Goal: Task Accomplishment & Management: Use online tool/utility

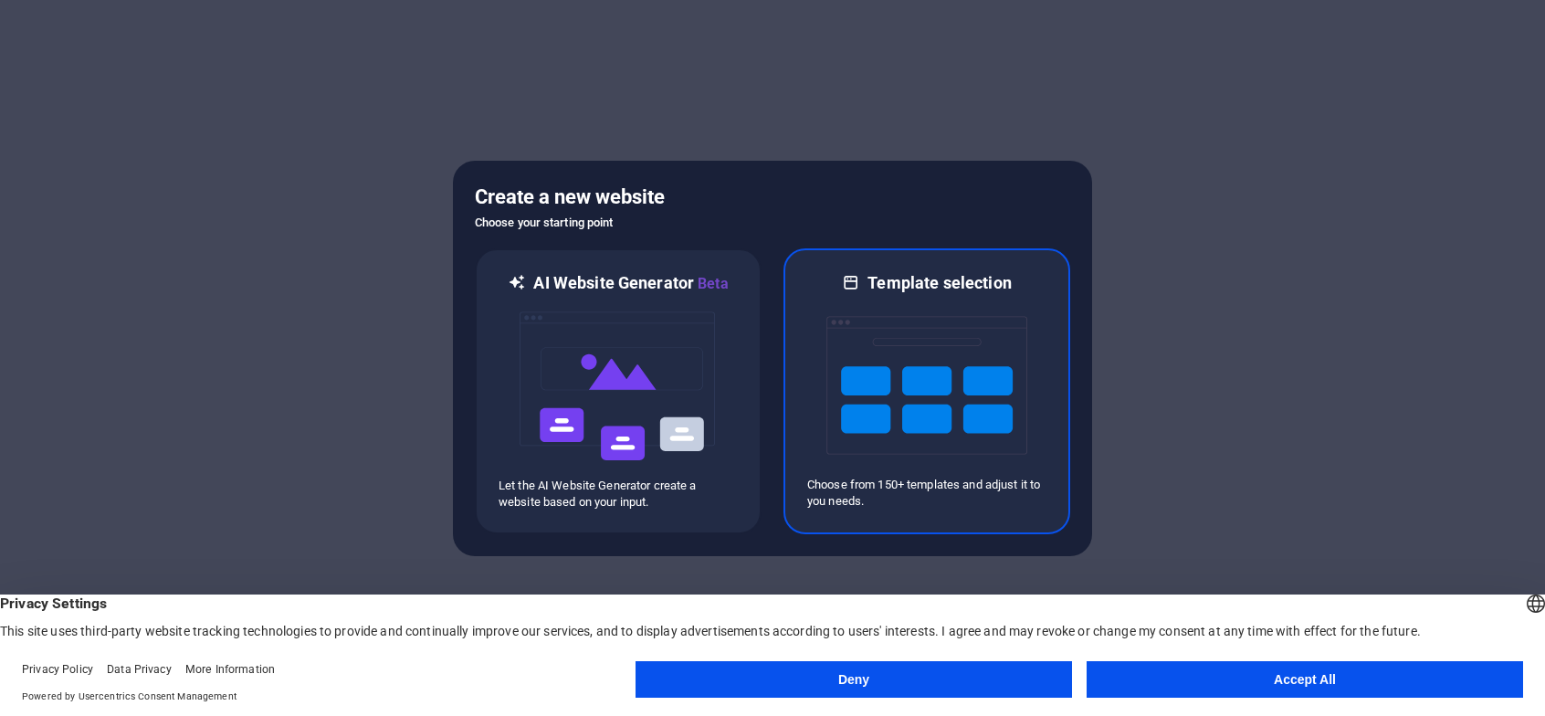
click at [903, 420] on img at bounding box center [926, 385] width 201 height 183
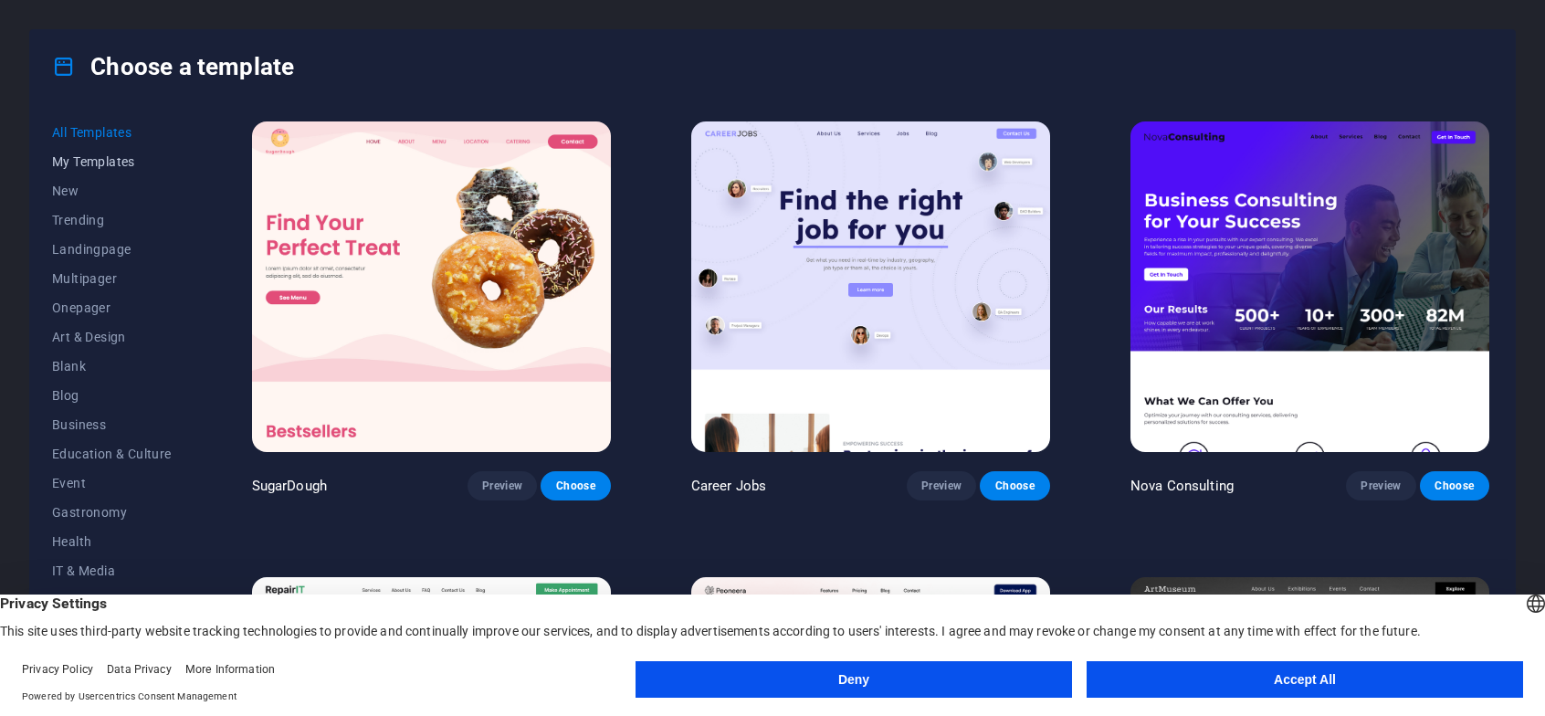
click at [85, 163] on span "My Templates" at bounding box center [112, 161] width 120 height 15
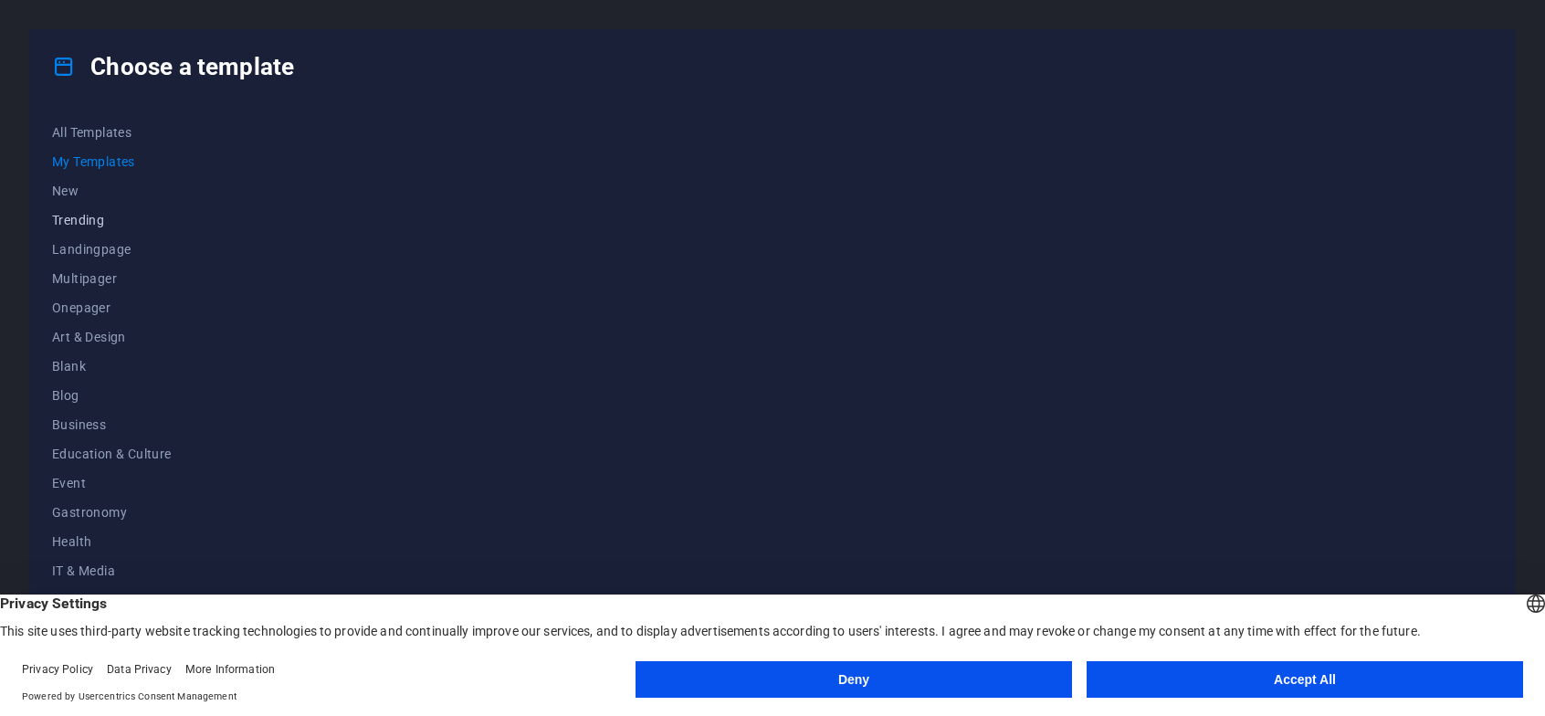
click at [75, 216] on span "Trending" at bounding box center [112, 220] width 120 height 15
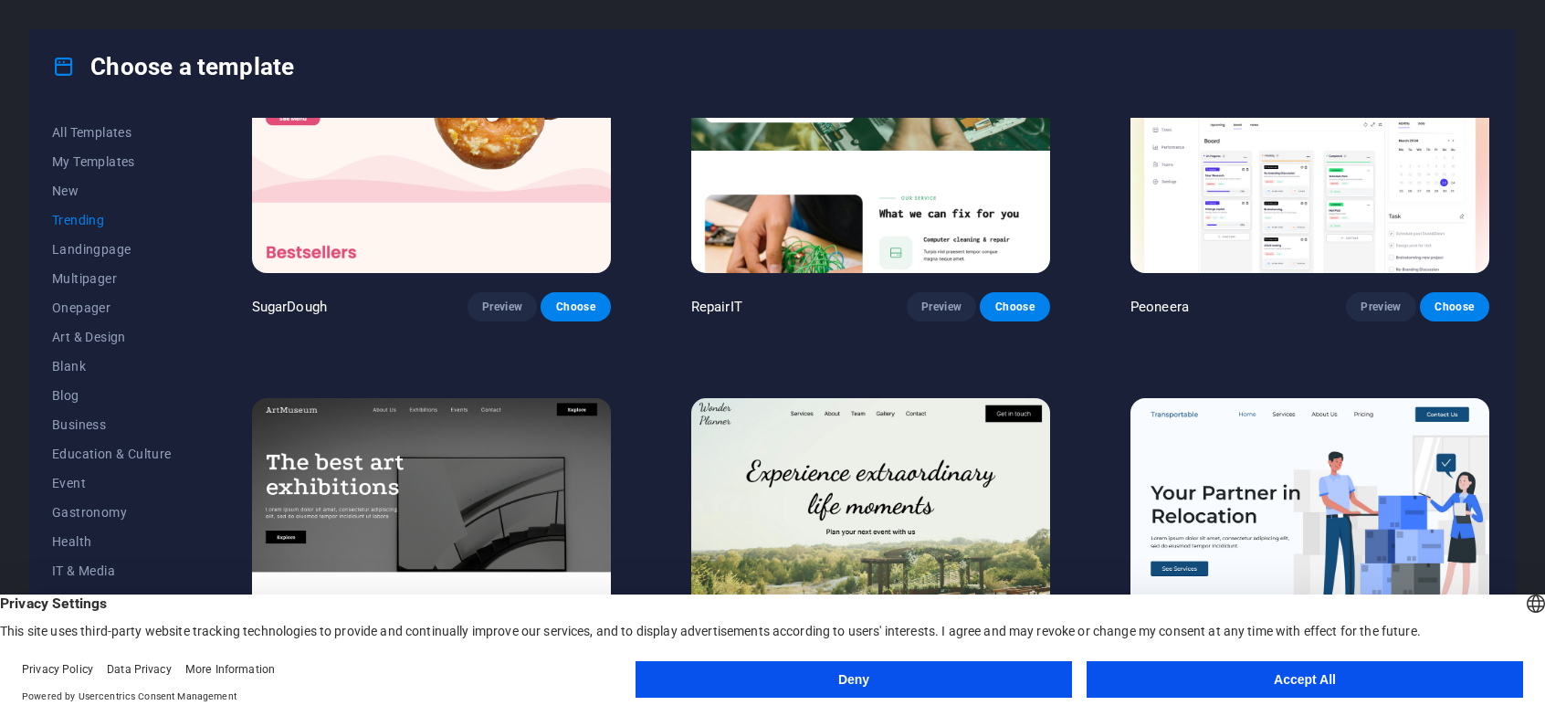
scroll to position [183, 0]
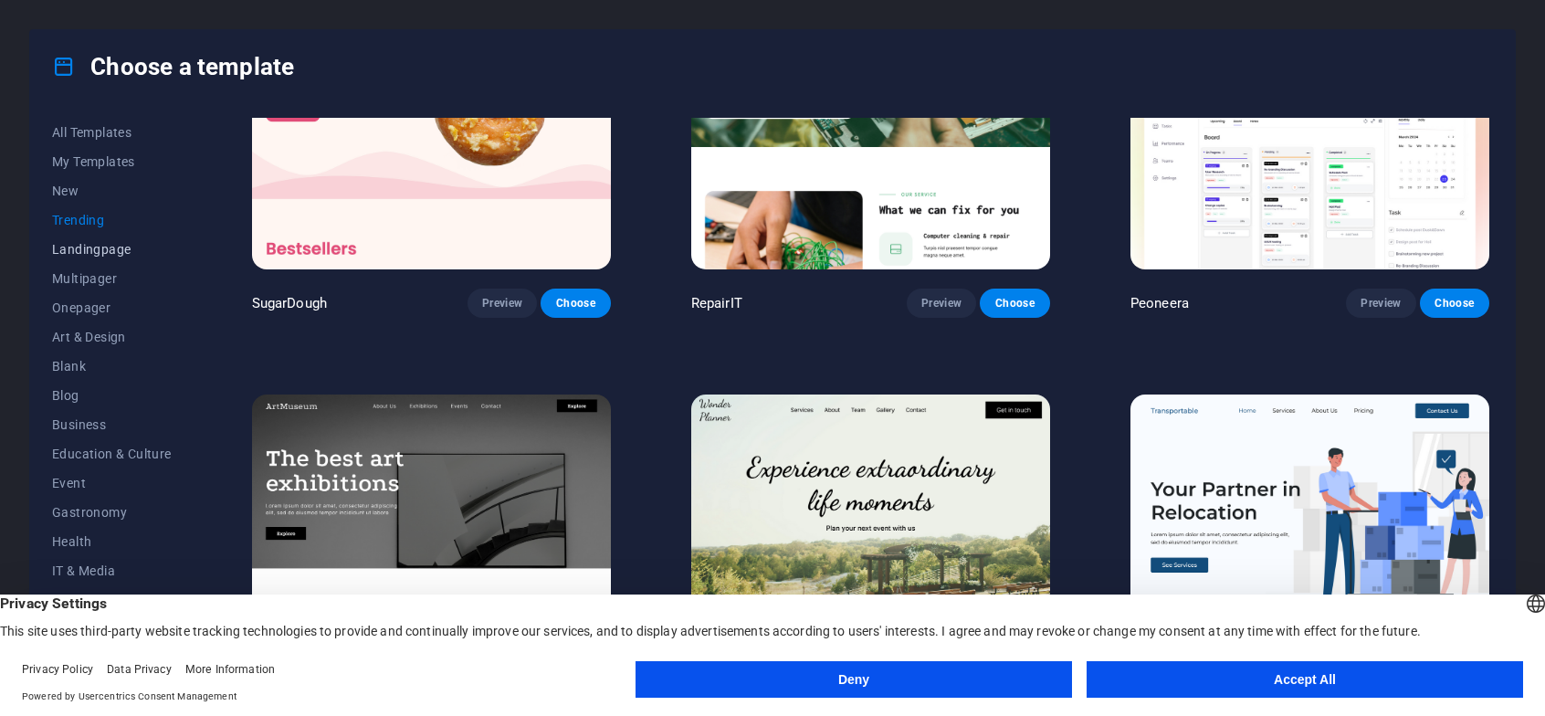
click at [87, 239] on button "Landingpage" at bounding box center [112, 249] width 120 height 29
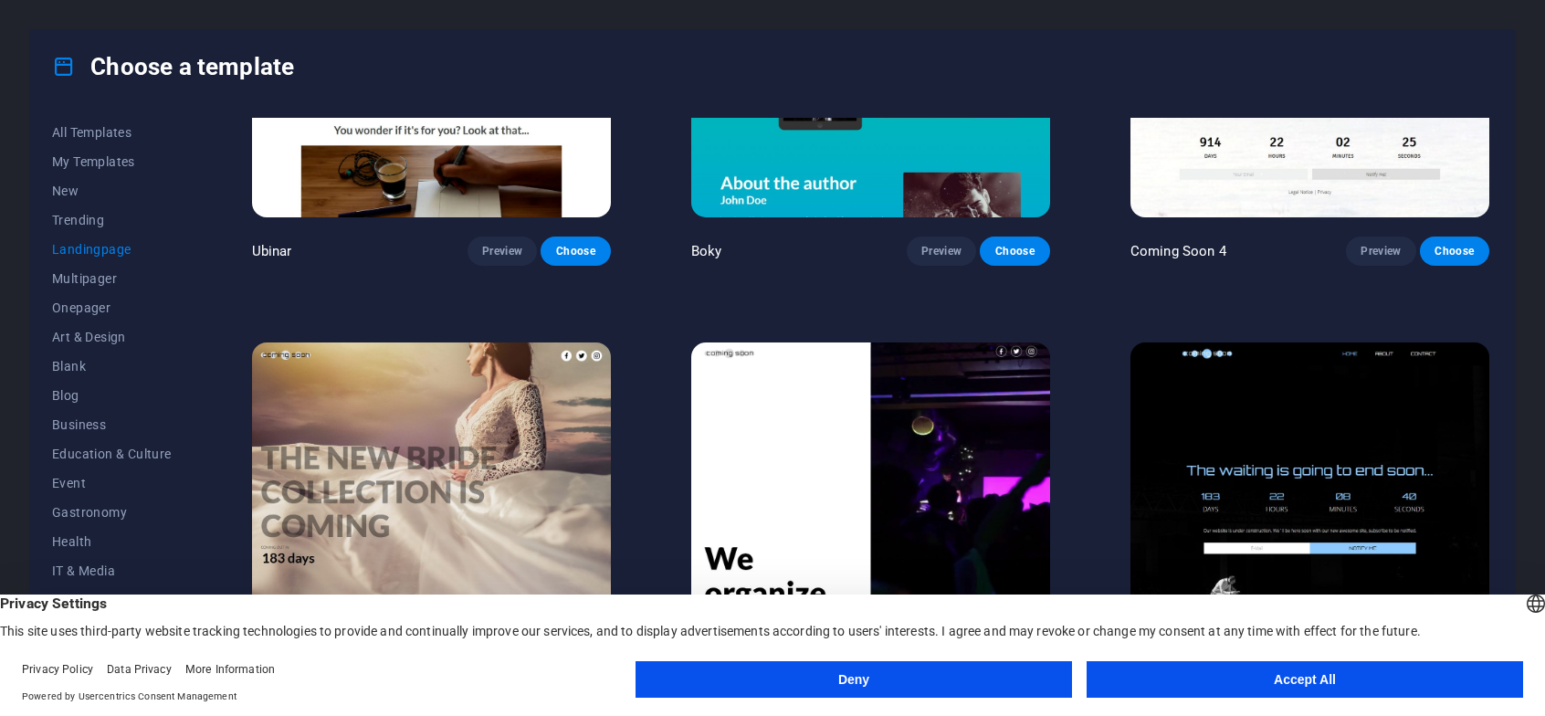
scroll to position [3463, 0]
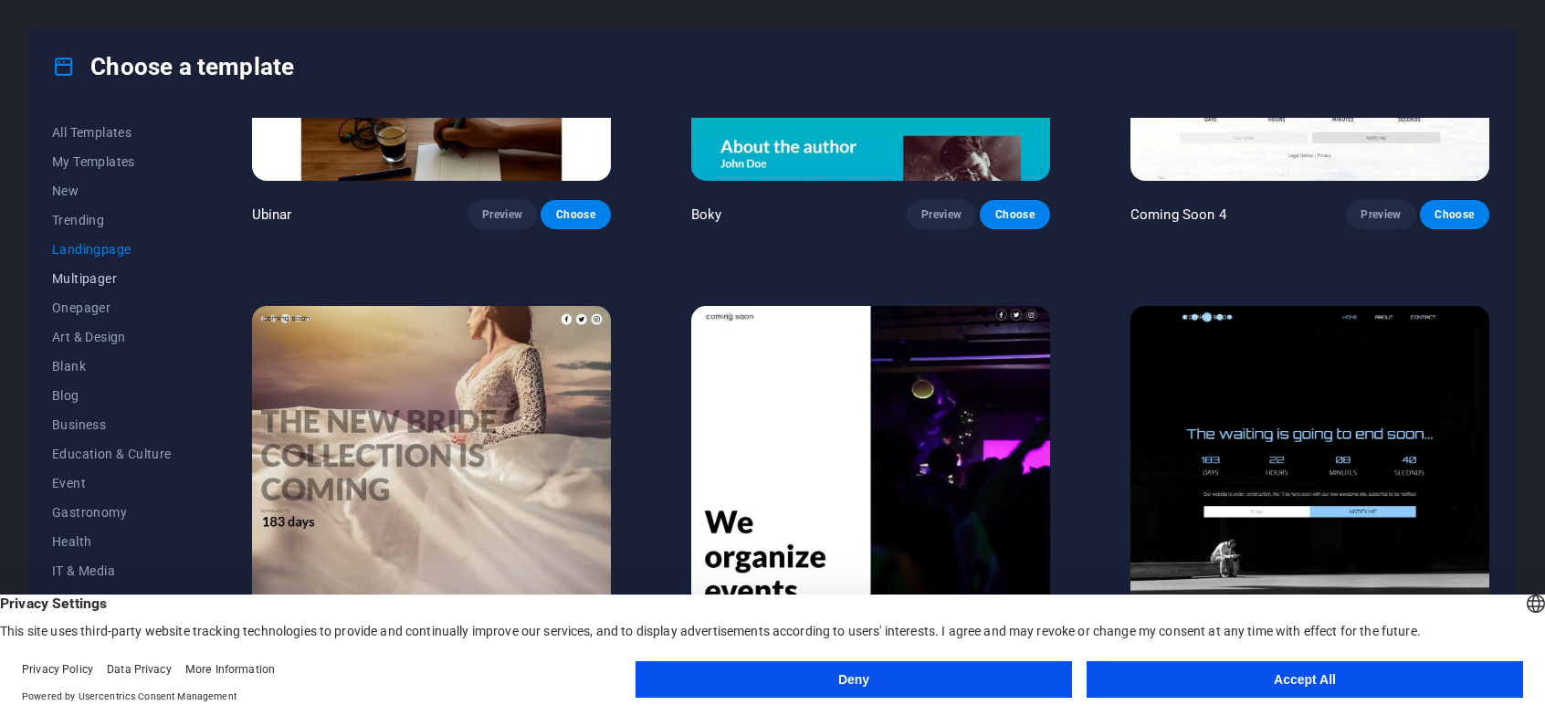
click at [113, 285] on span "Multipager" at bounding box center [112, 278] width 120 height 15
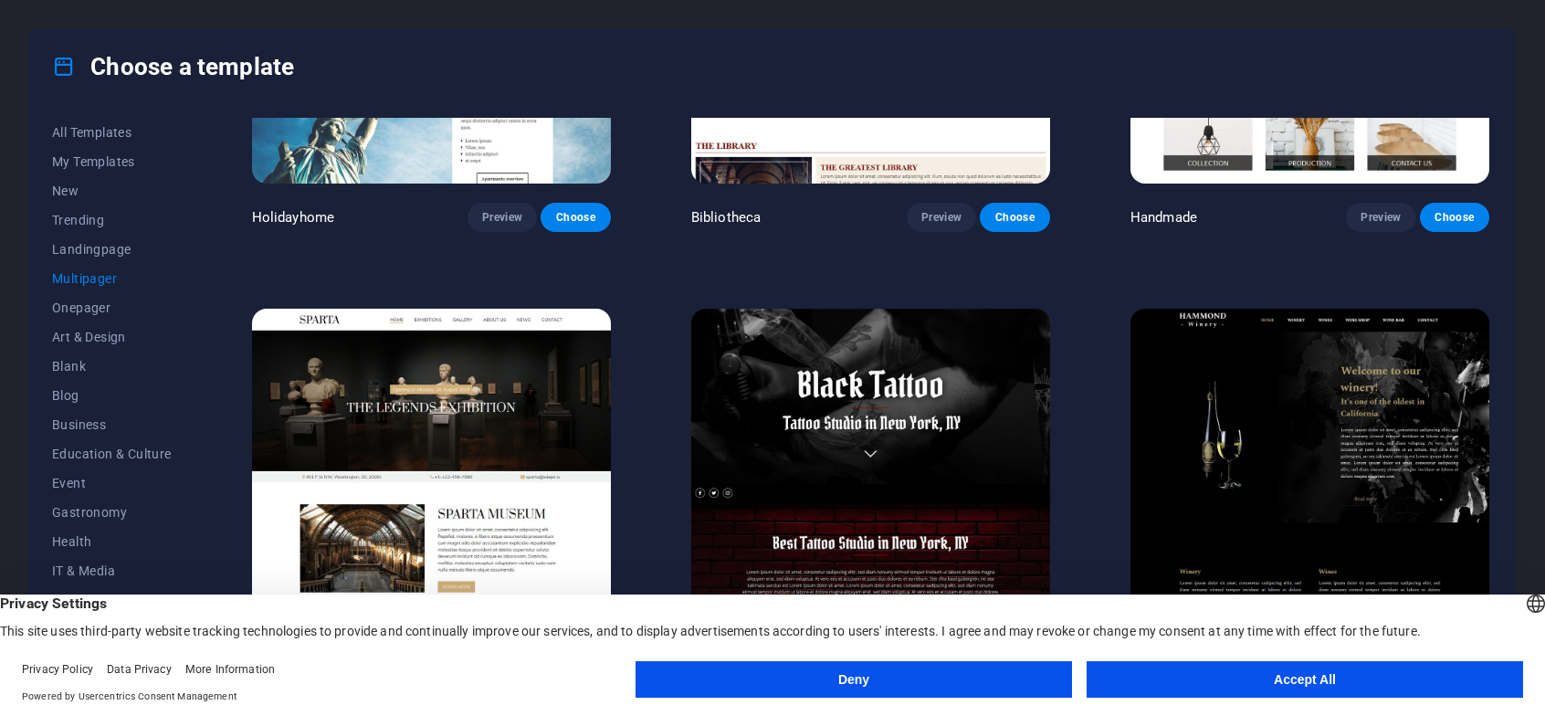
scroll to position [7573, 0]
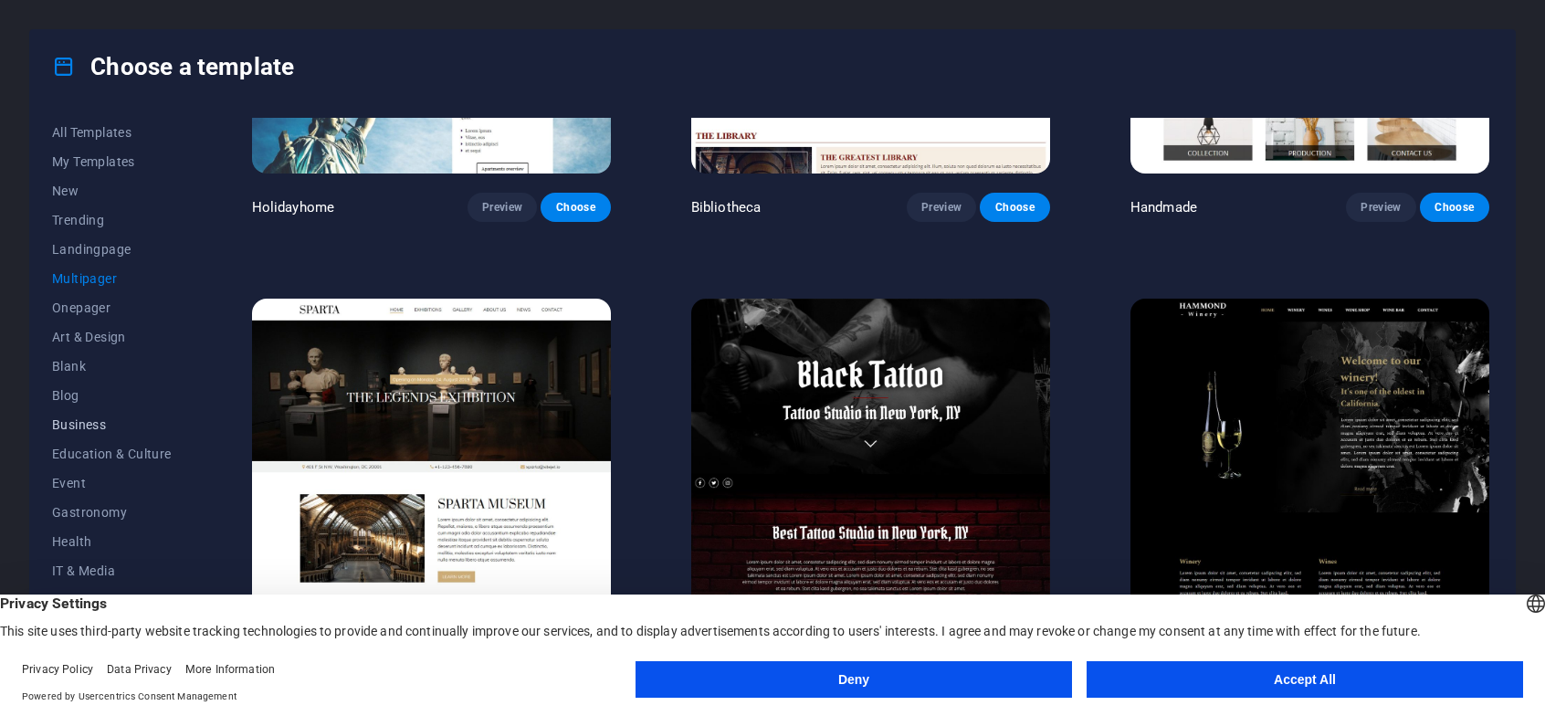
click at [78, 419] on span "Business" at bounding box center [112, 424] width 120 height 15
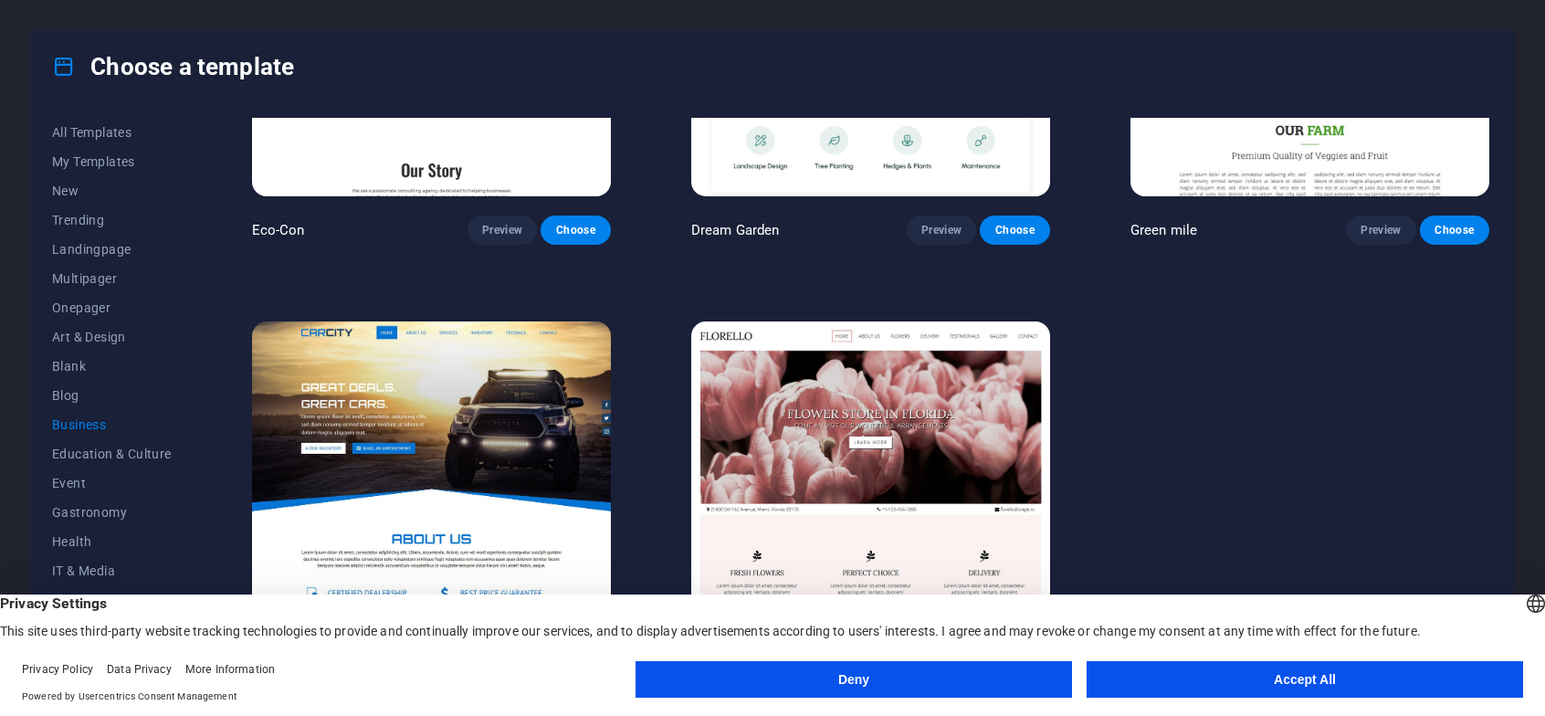
scroll to position [287, 0]
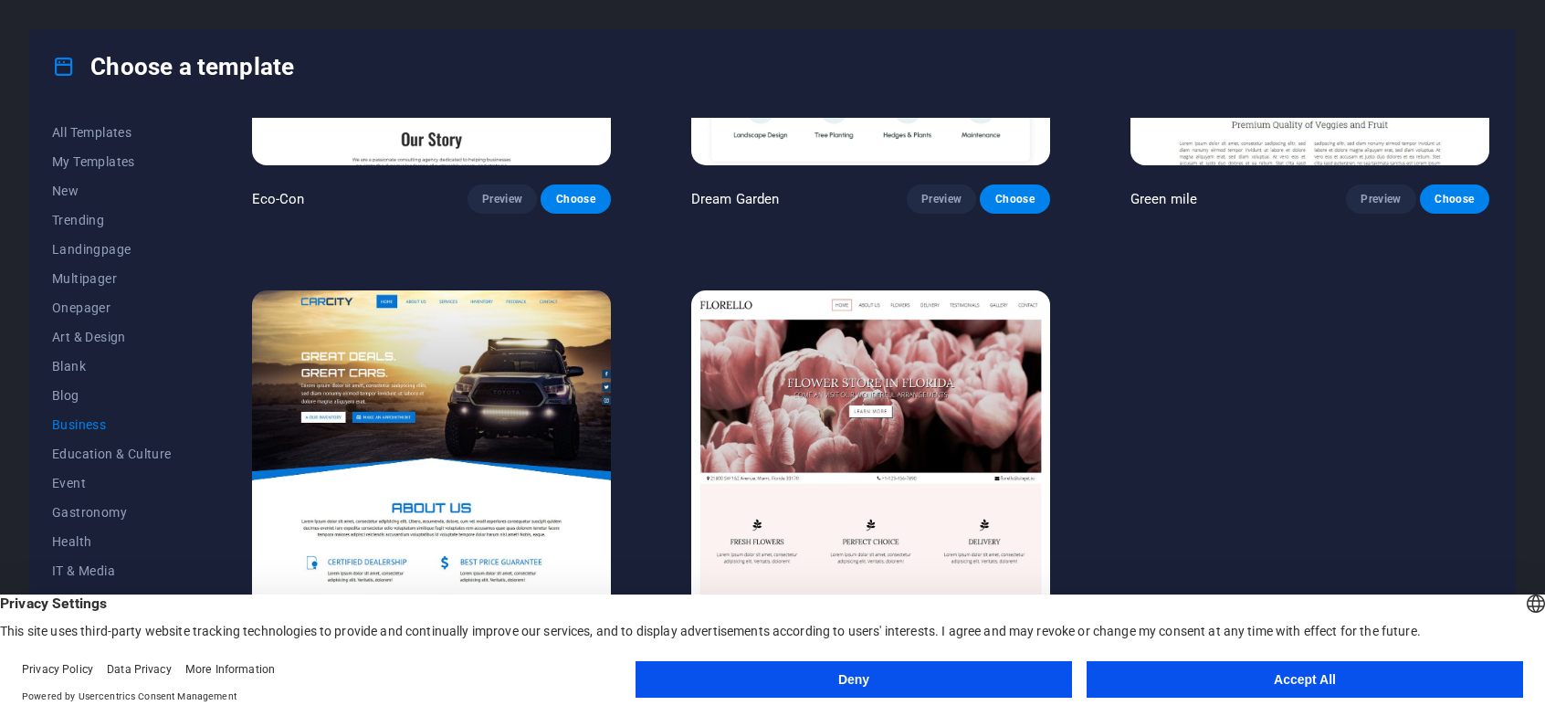
click at [889, 417] on img at bounding box center [870, 455] width 359 height 331
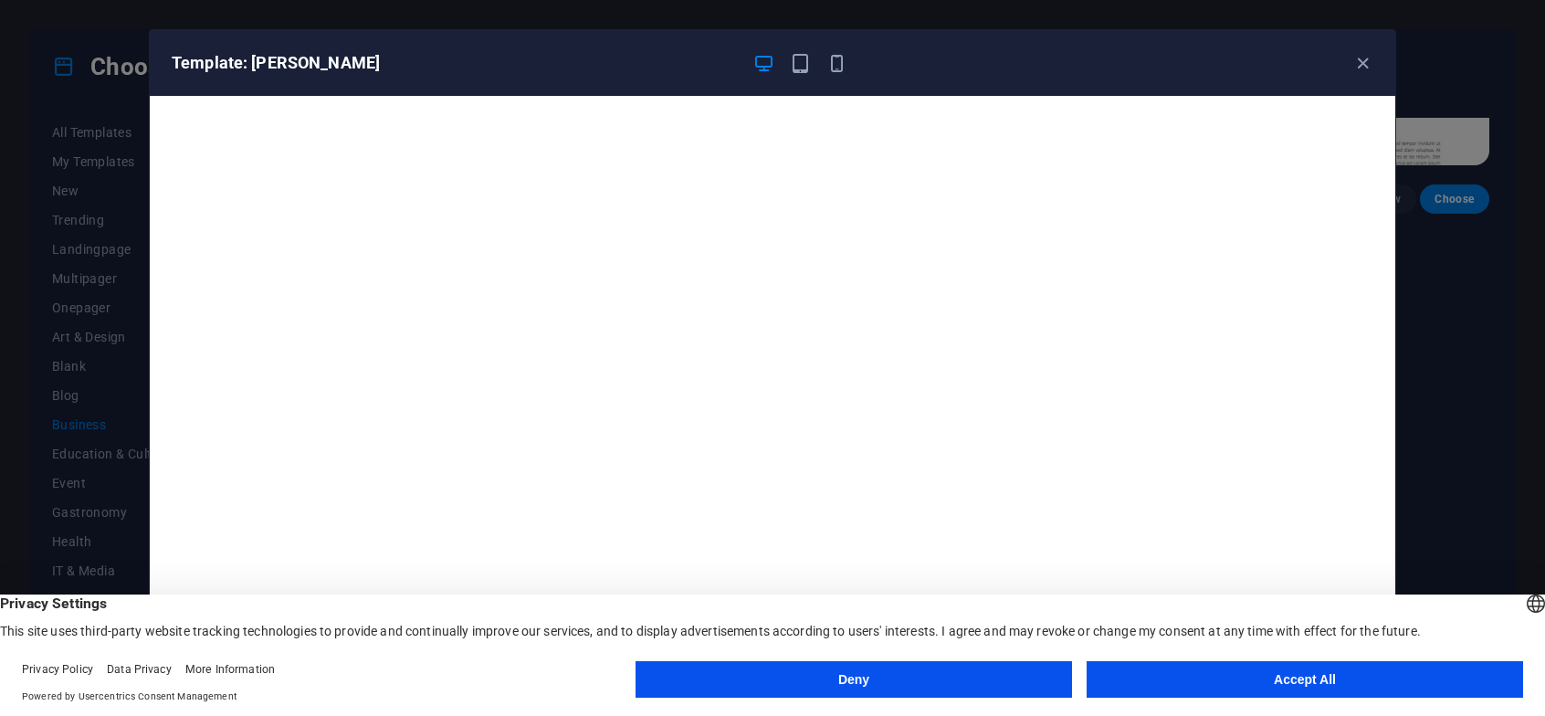
click at [1319, 680] on button "Accept All" at bounding box center [1305, 679] width 437 height 37
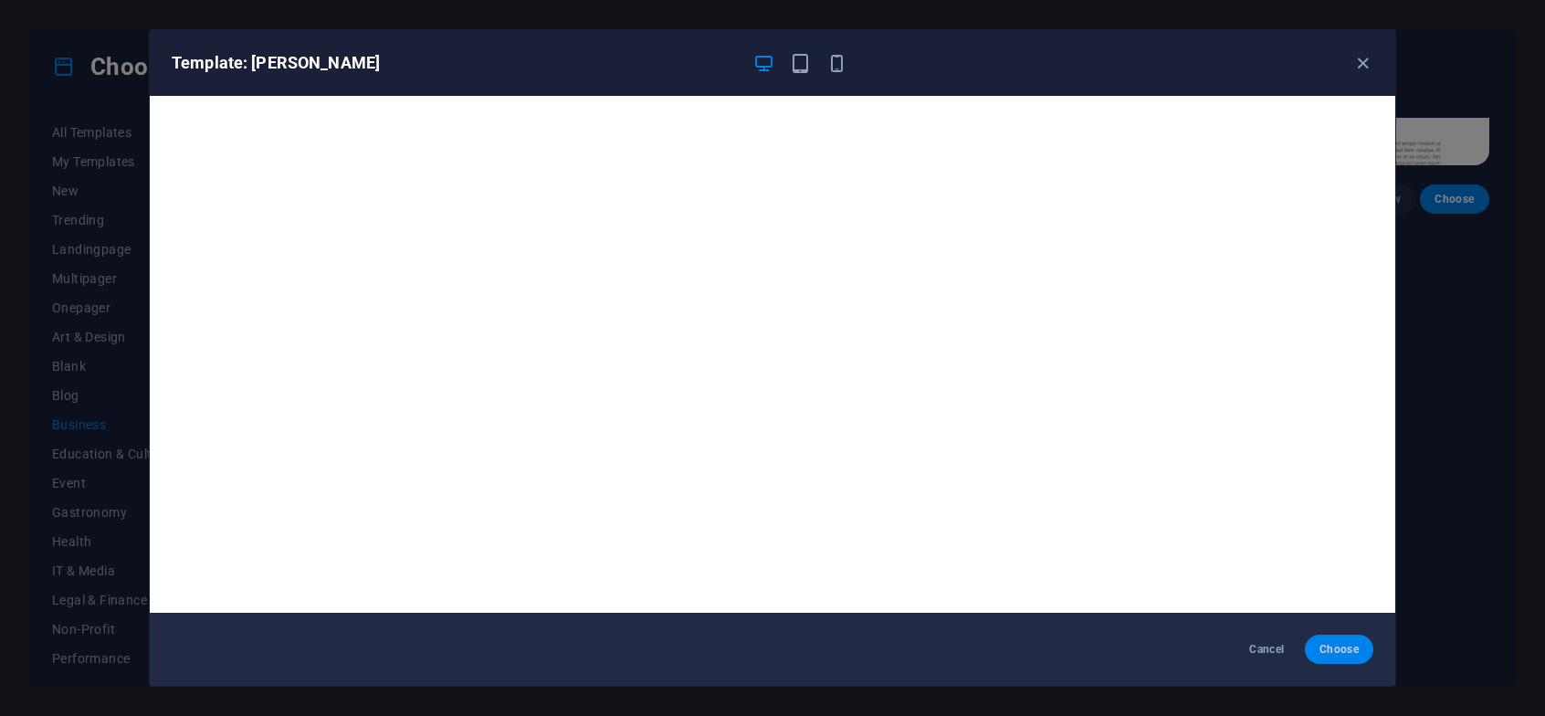
click at [1315, 643] on button "Choose" at bounding box center [1339, 649] width 68 height 29
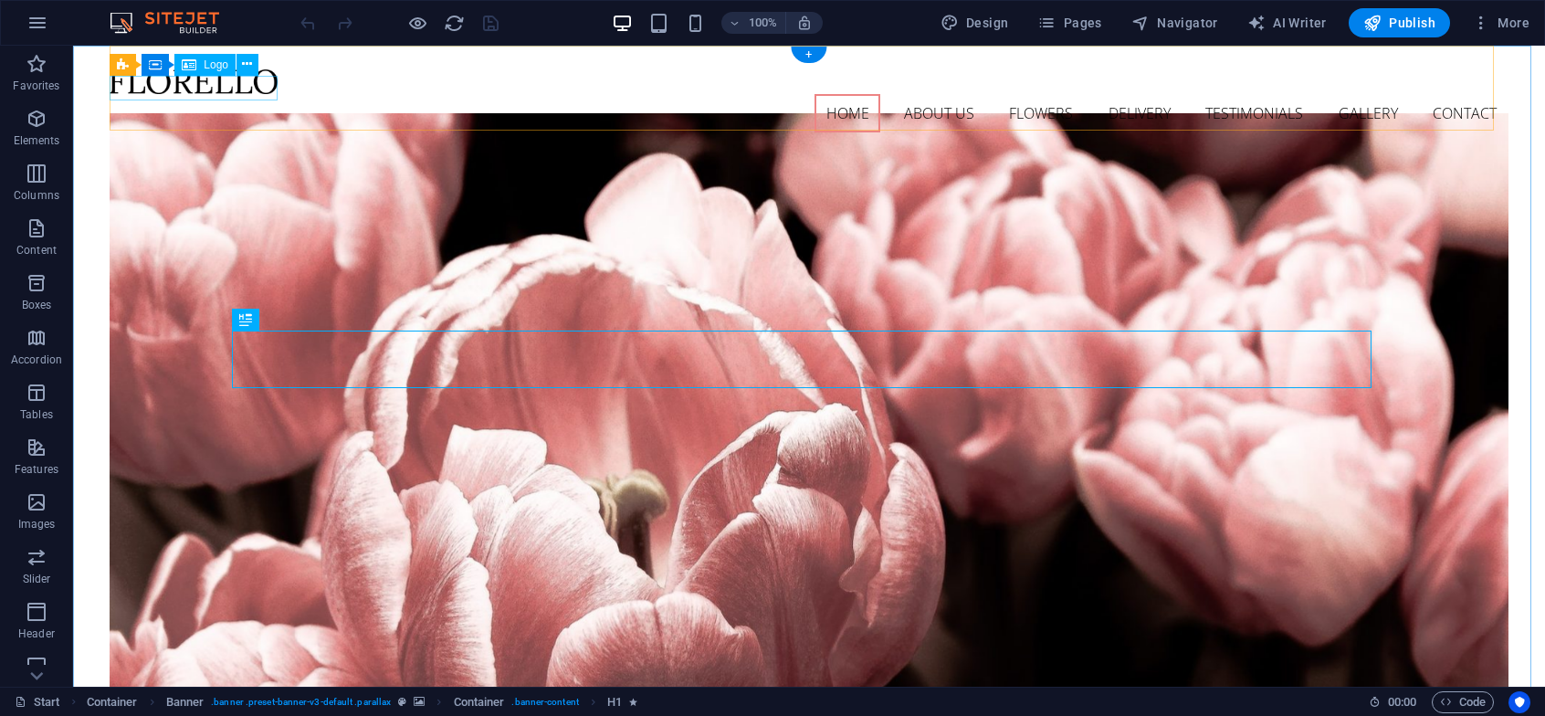
click at [165, 87] on div at bounding box center [809, 81] width 1398 height 25
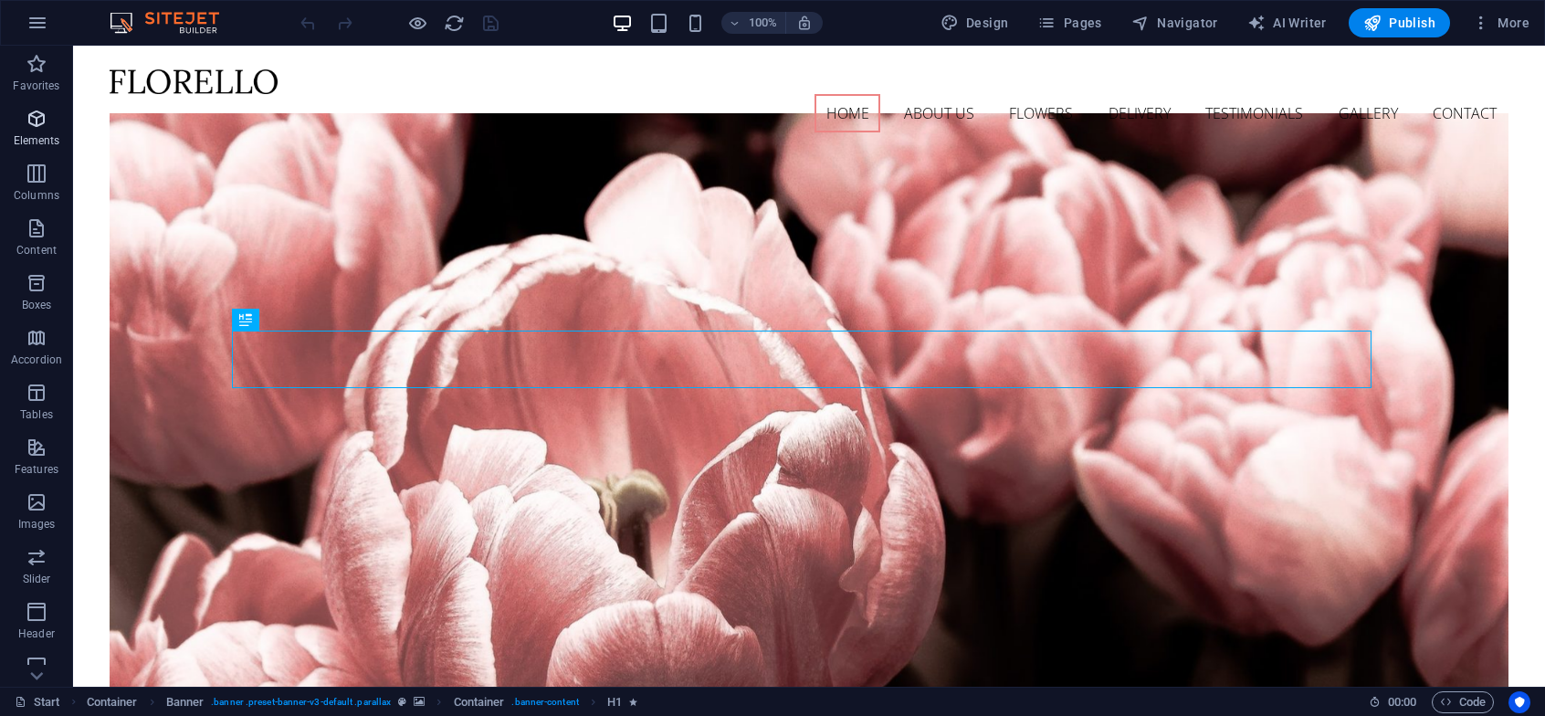
click at [41, 124] on icon "button" at bounding box center [37, 119] width 22 height 22
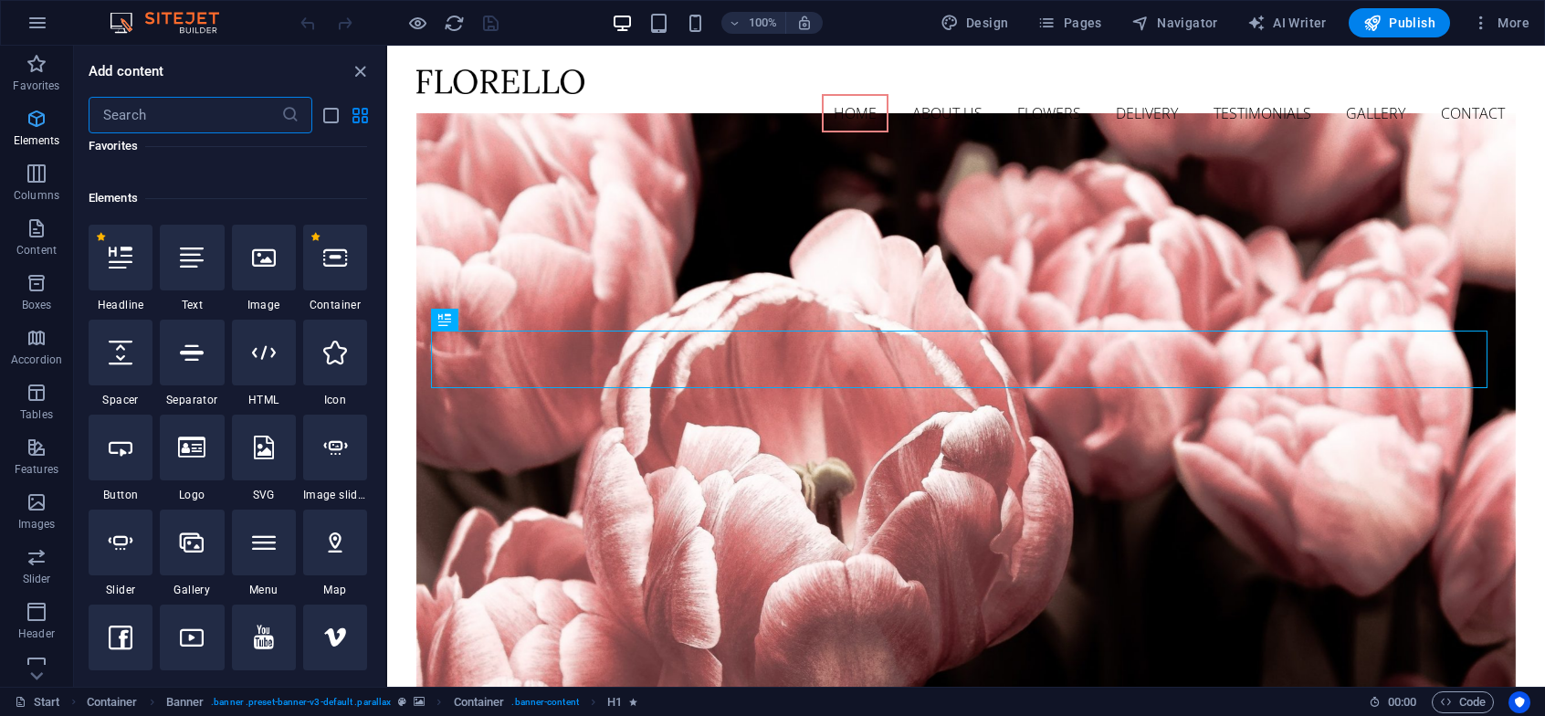
scroll to position [195, 0]
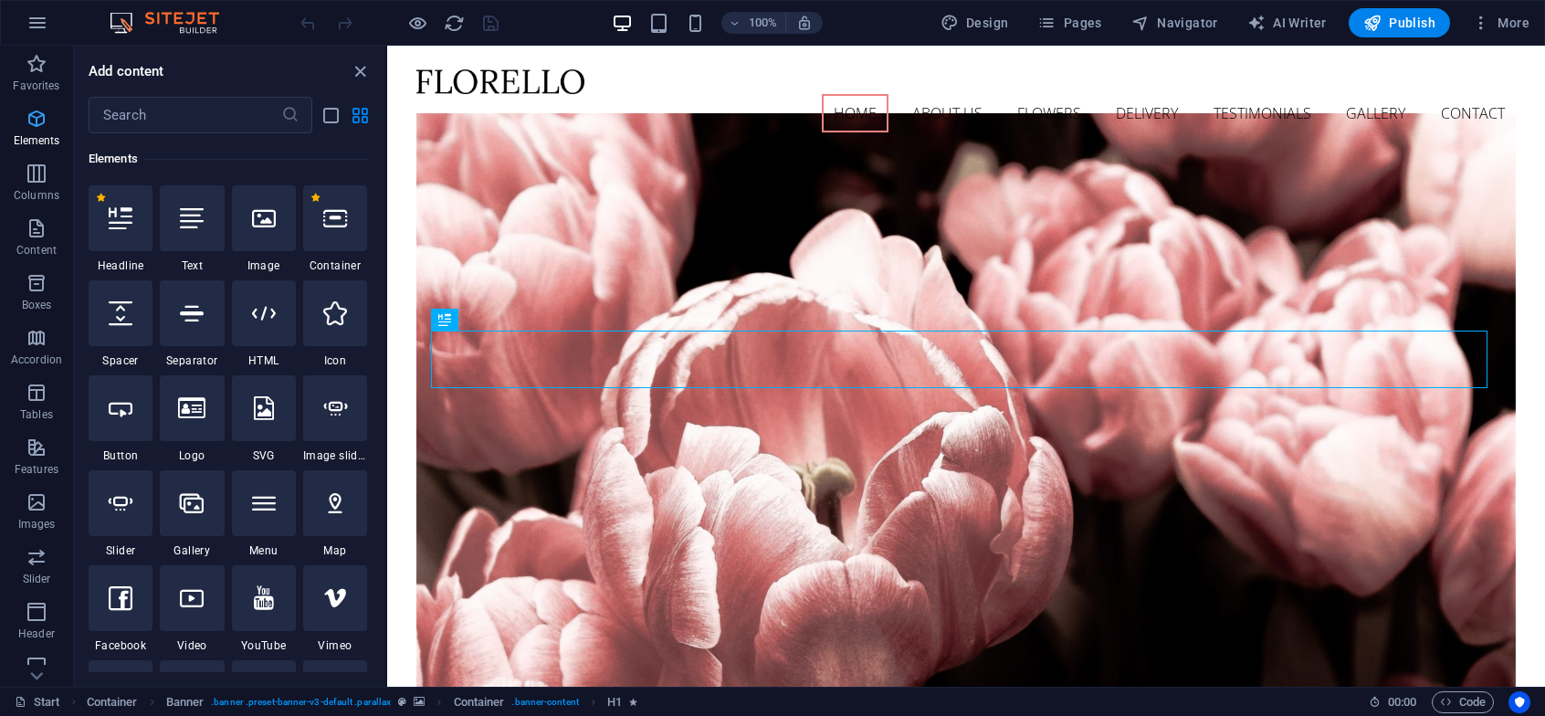
click at [41, 124] on icon "button" at bounding box center [37, 119] width 22 height 22
click at [15, 128] on span "Elements" at bounding box center [36, 130] width 73 height 44
click at [356, 75] on icon "close panel" at bounding box center [360, 71] width 21 height 21
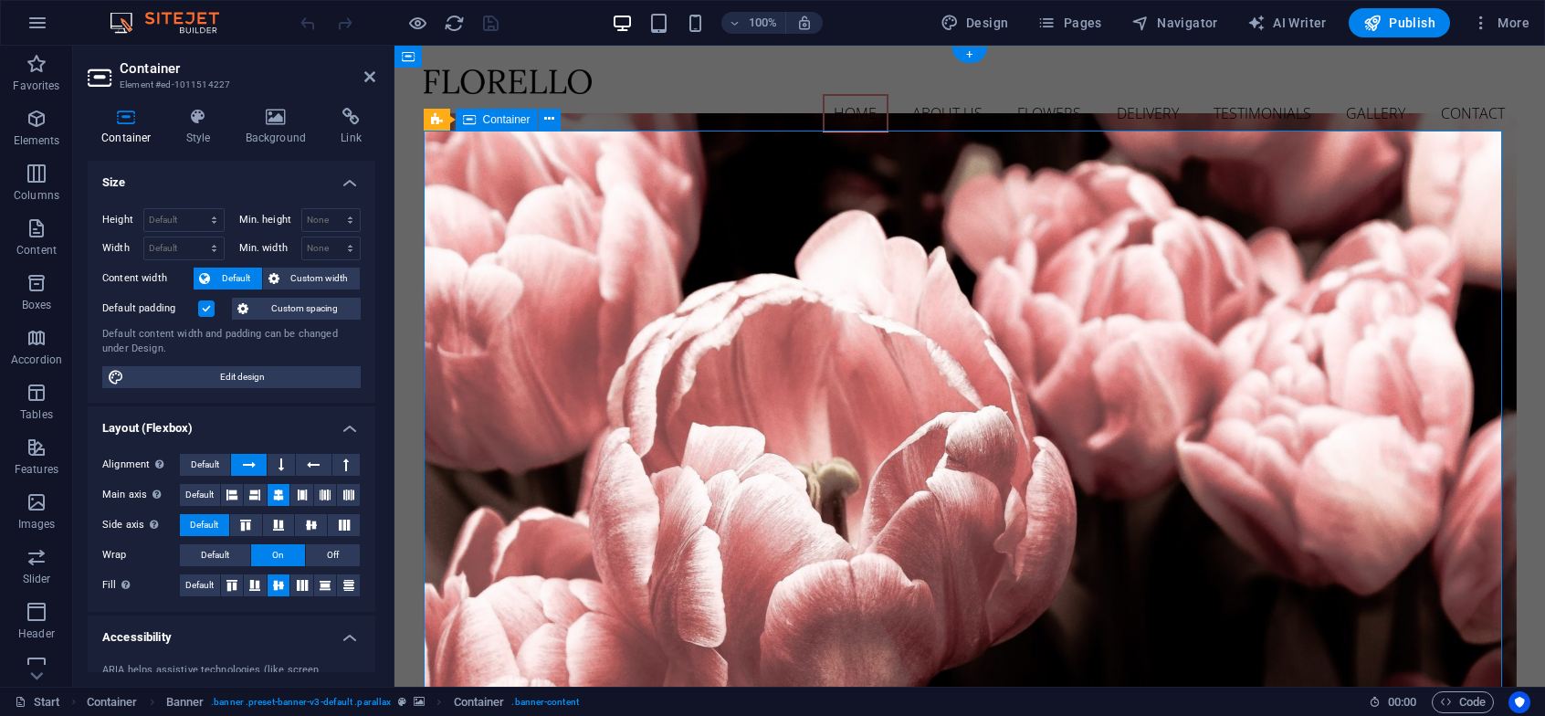
click at [270, 127] on h4 "Background" at bounding box center [280, 127] width 96 height 38
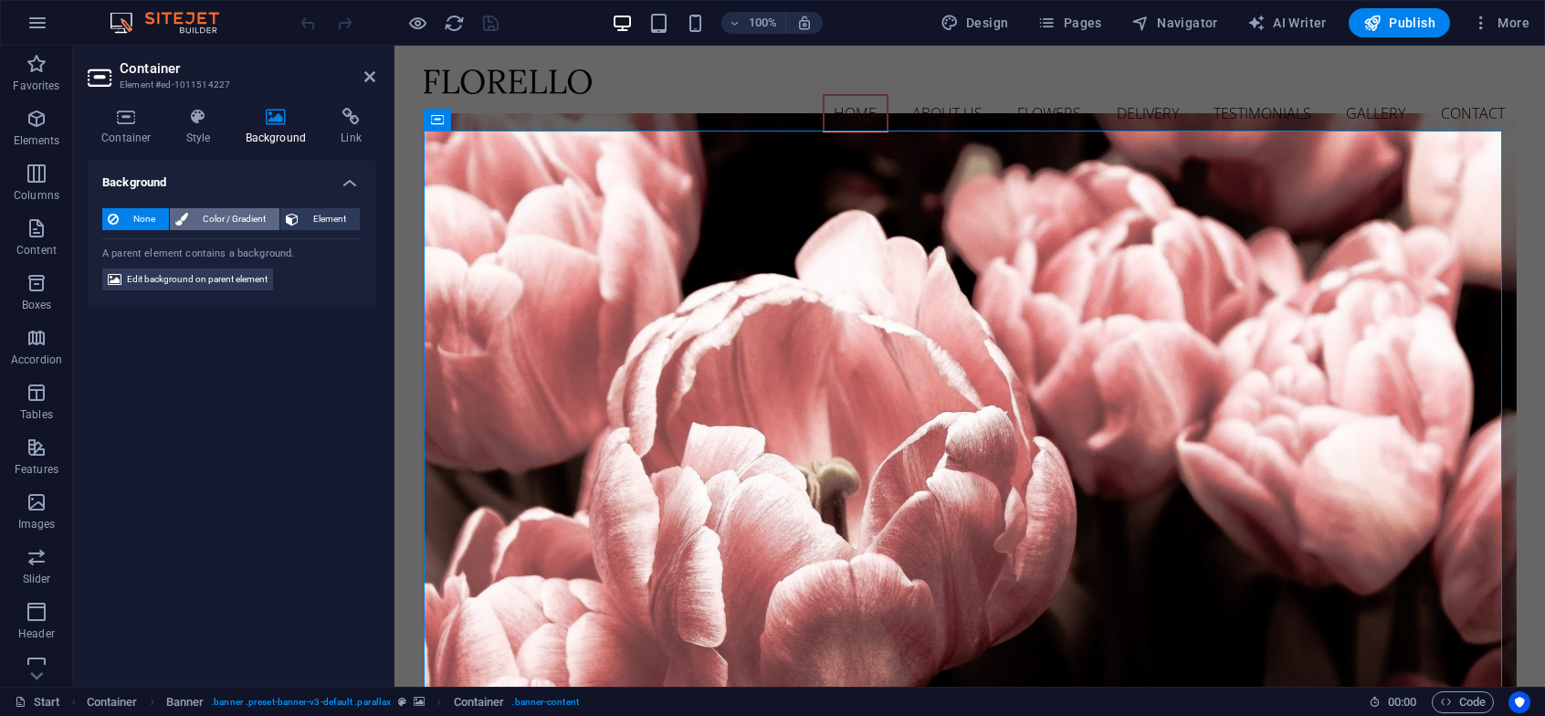
click at [201, 212] on span "Color / Gradient" at bounding box center [234, 219] width 80 height 22
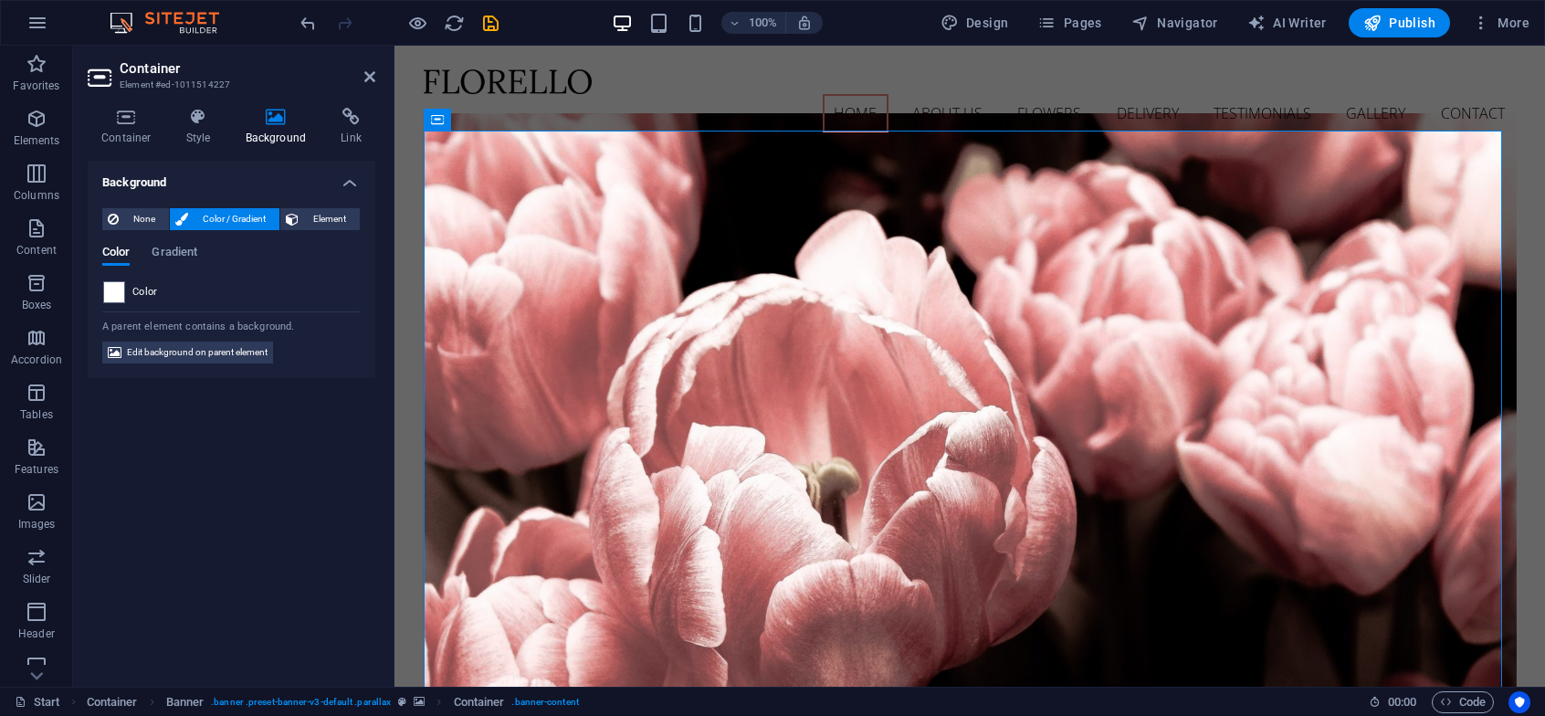
click at [201, 212] on span "Color / Gradient" at bounding box center [234, 219] width 80 height 22
click at [139, 216] on span "None" at bounding box center [143, 219] width 39 height 22
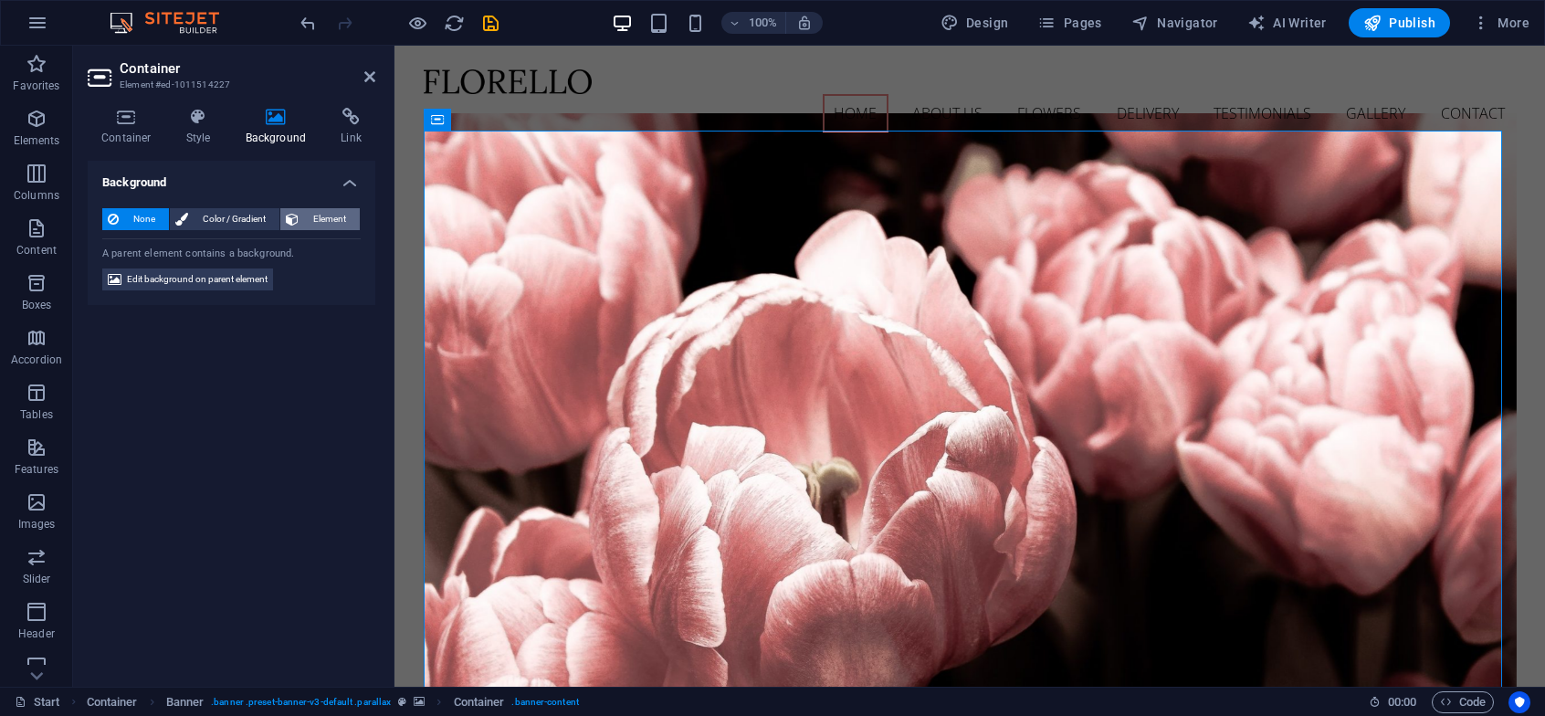
click at [301, 216] on button "Element" at bounding box center [319, 219] width 79 height 22
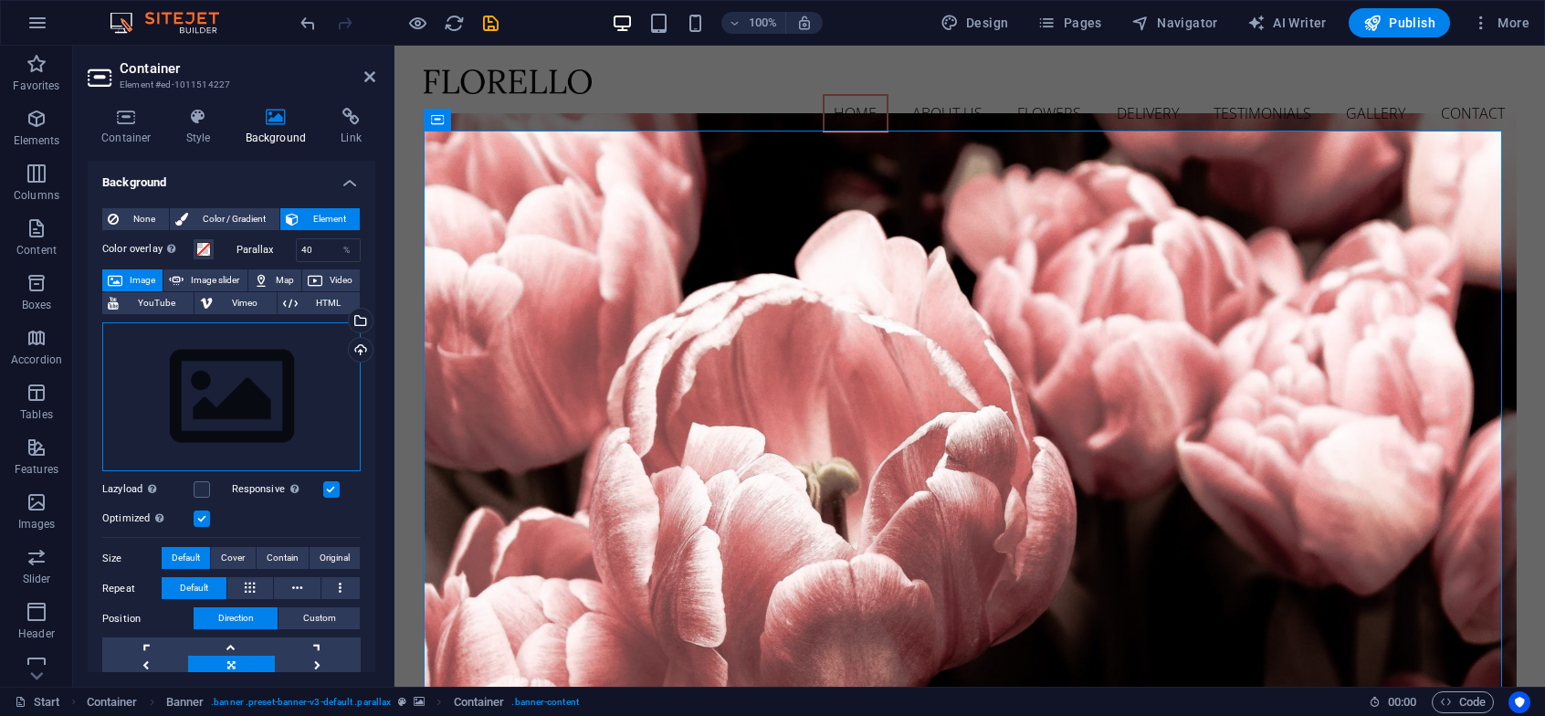
click at [237, 391] on div "Drag files here, click to choose files or select files from Files or our free s…" at bounding box center [231, 397] width 258 height 150
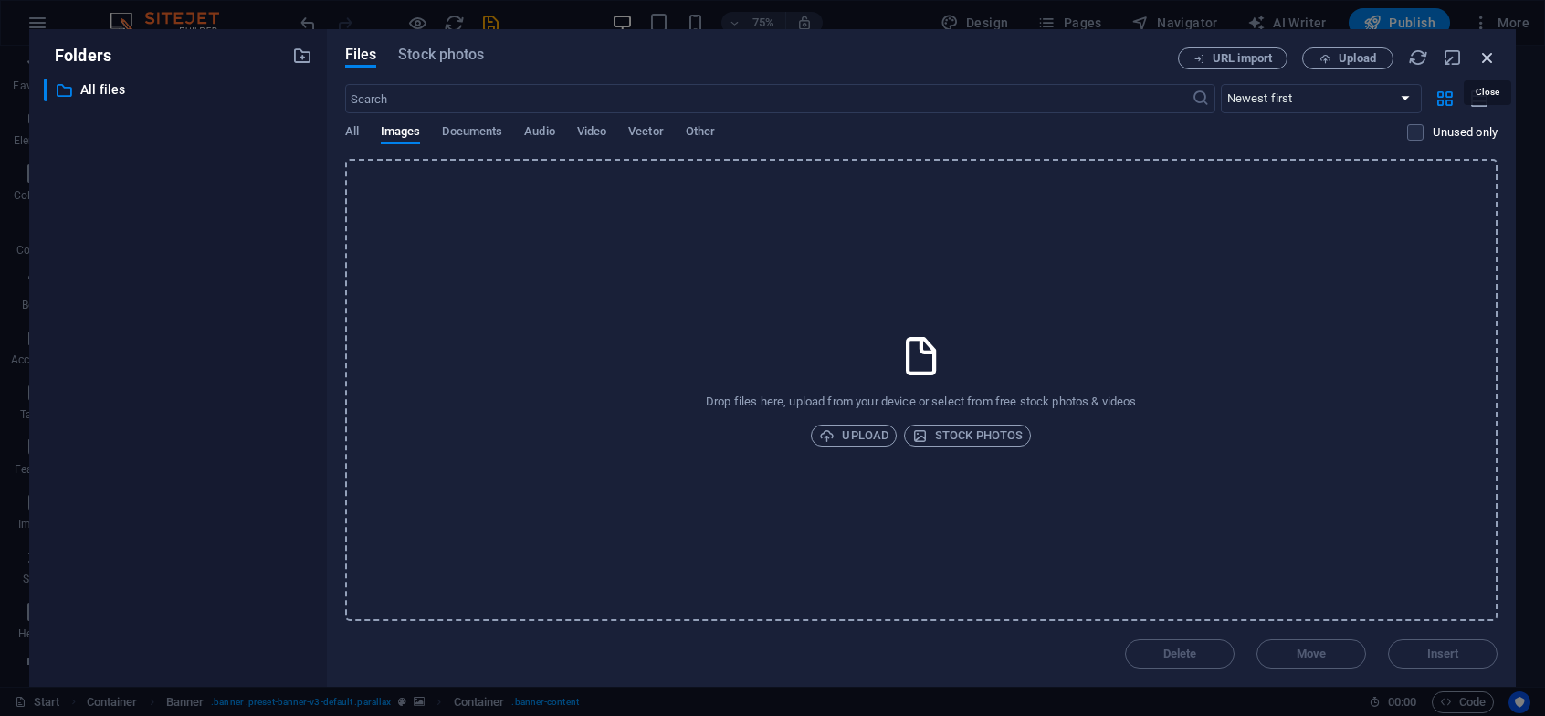
drag, startPoint x: 1482, startPoint y: 62, endPoint x: 1074, endPoint y: 16, distance: 410.9
click at [1482, 62] on icon "button" at bounding box center [1488, 57] width 20 height 20
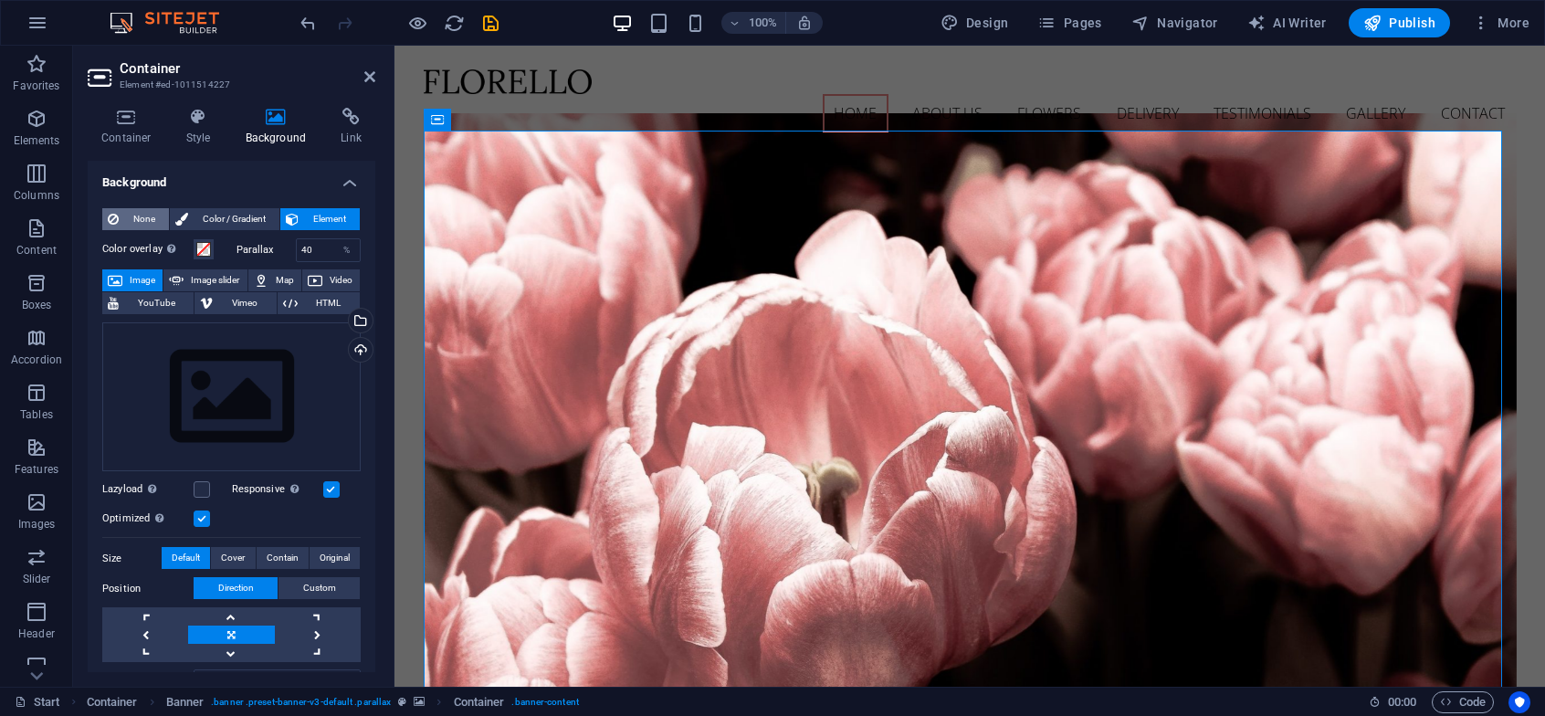
click at [131, 222] on span "None" at bounding box center [143, 219] width 39 height 22
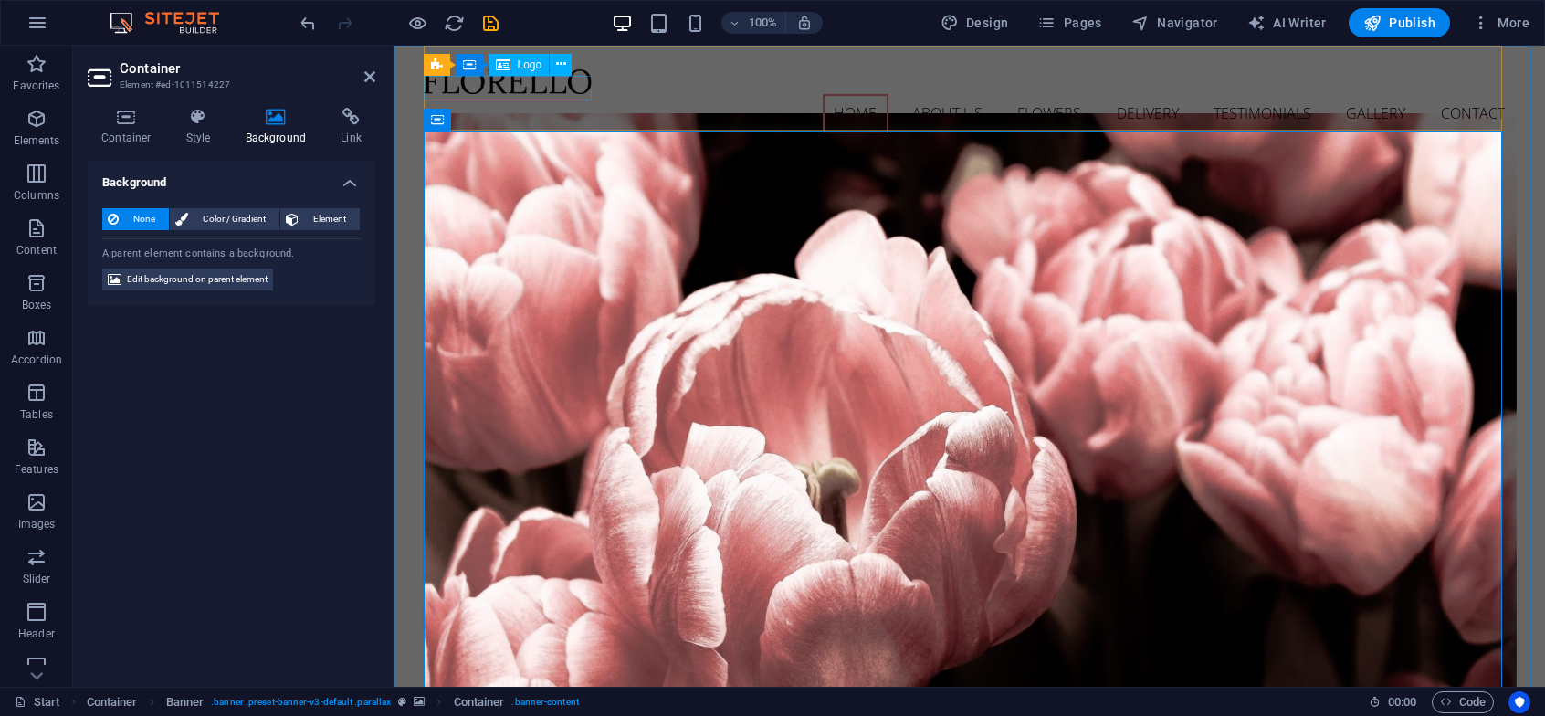
click at [532, 92] on div at bounding box center [970, 81] width 1093 height 25
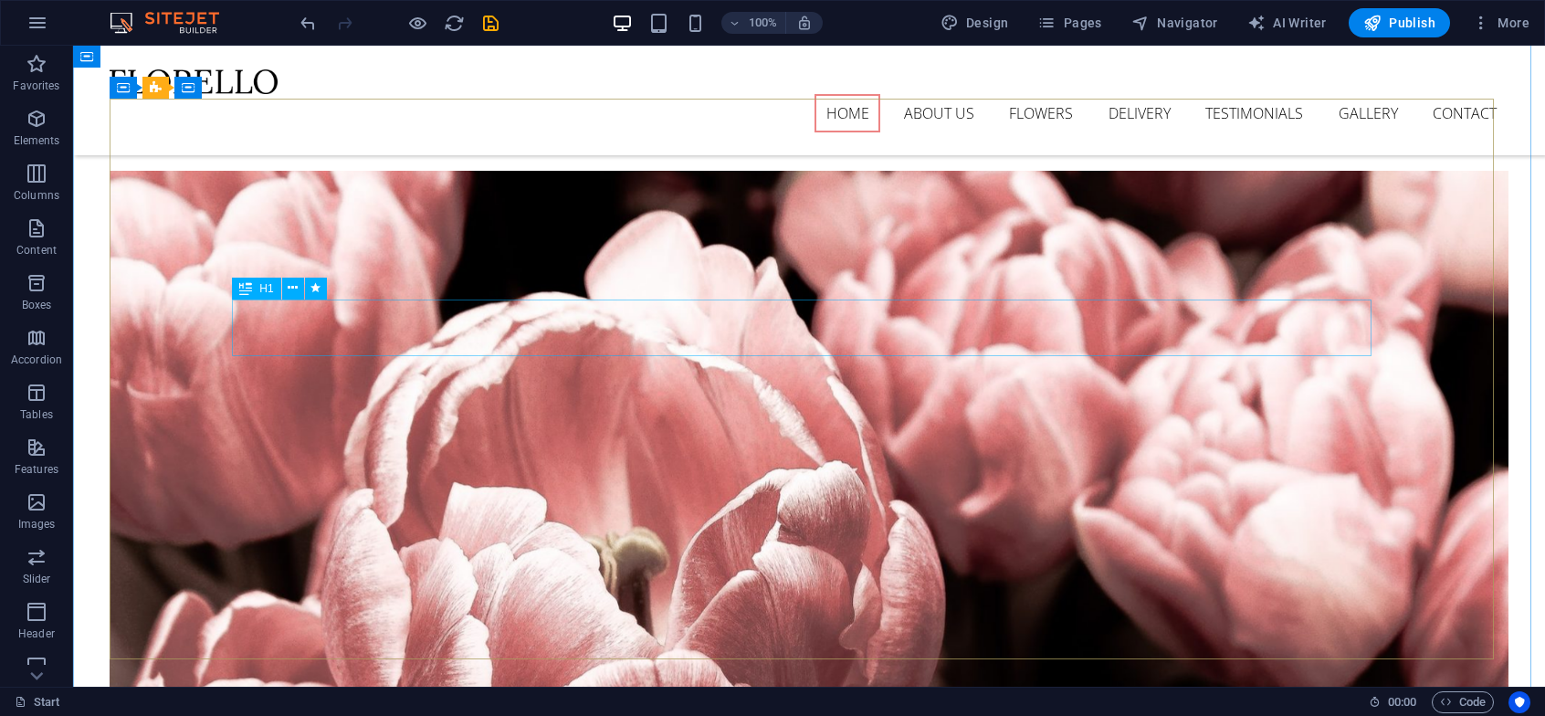
scroll to position [0, 0]
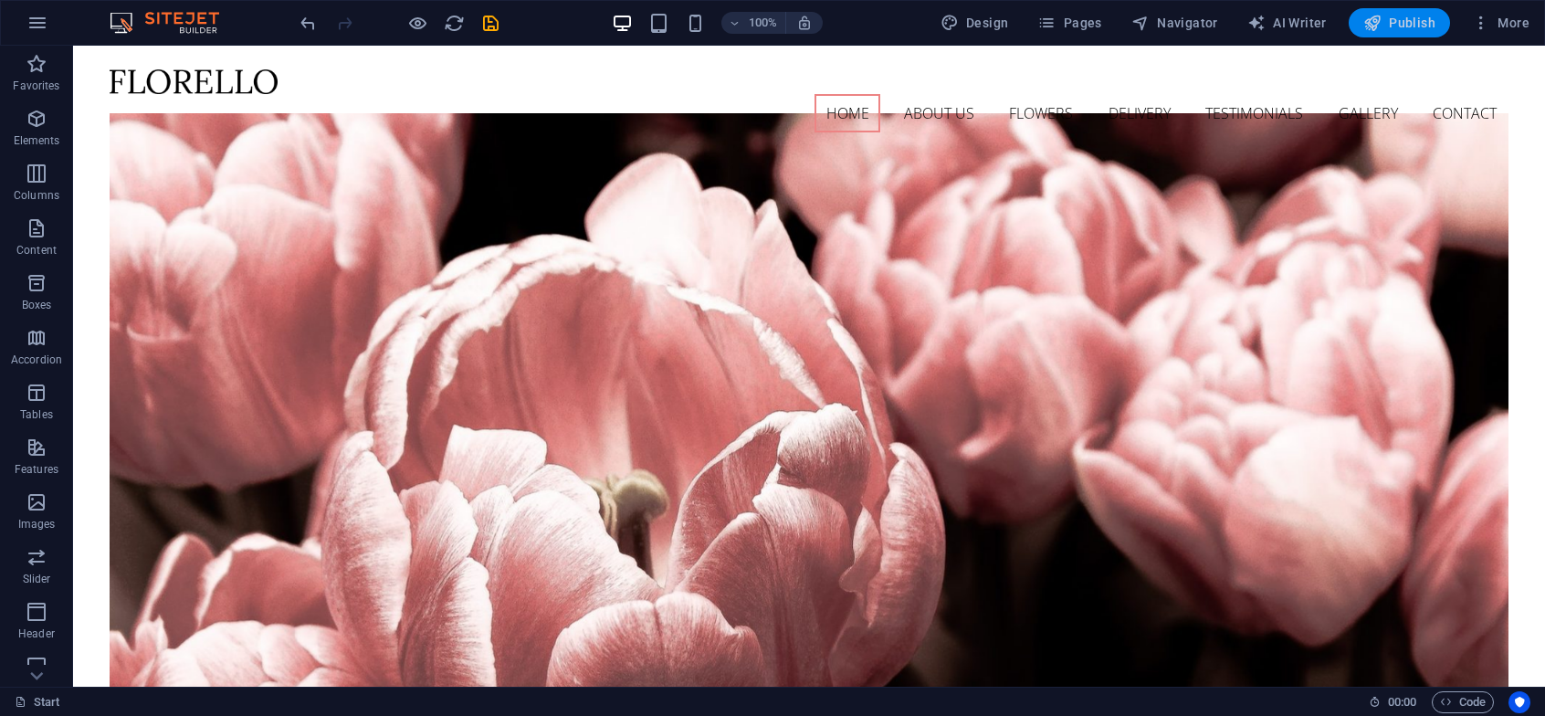
click at [1381, 14] on icon "button" at bounding box center [1372, 23] width 18 height 18
checkbox input "false"
